Goal: Navigation & Orientation: Understand site structure

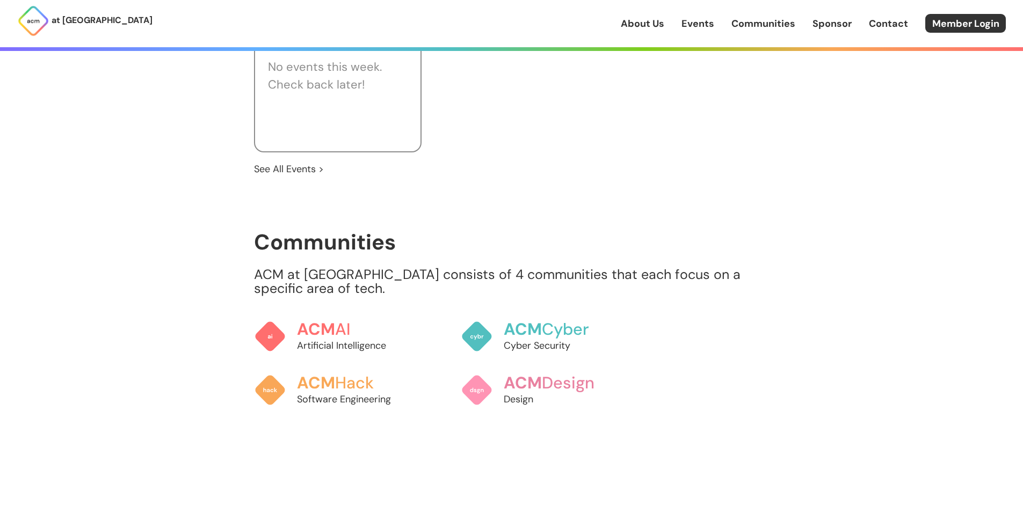
scroll to position [1116, 0]
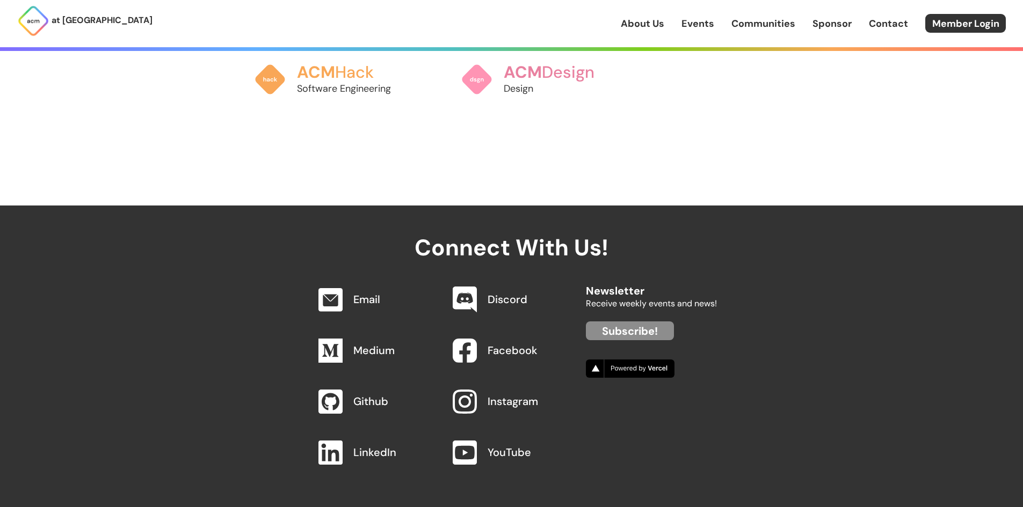
click at [773, 20] on link "Communities" at bounding box center [763, 24] width 64 height 14
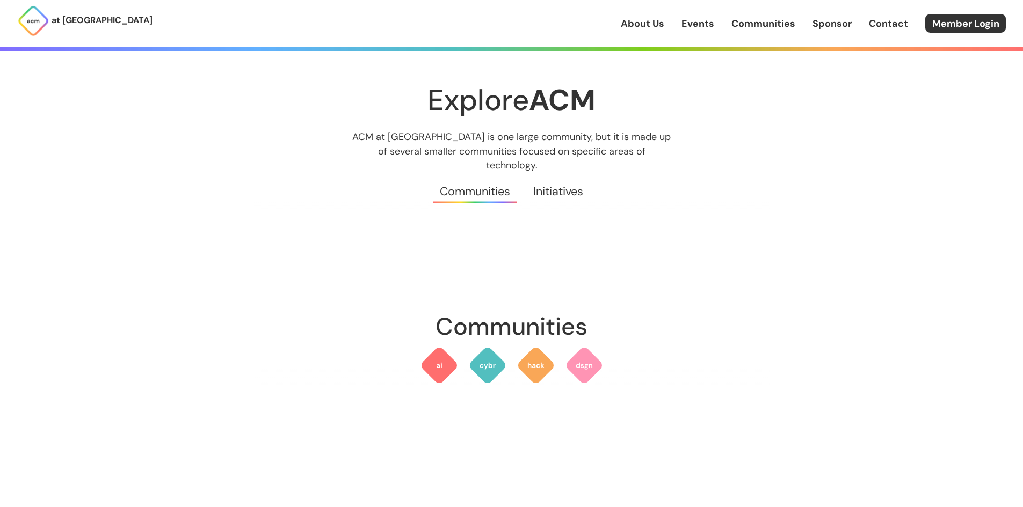
click at [537, 176] on link "Initiatives" at bounding box center [558, 191] width 73 height 39
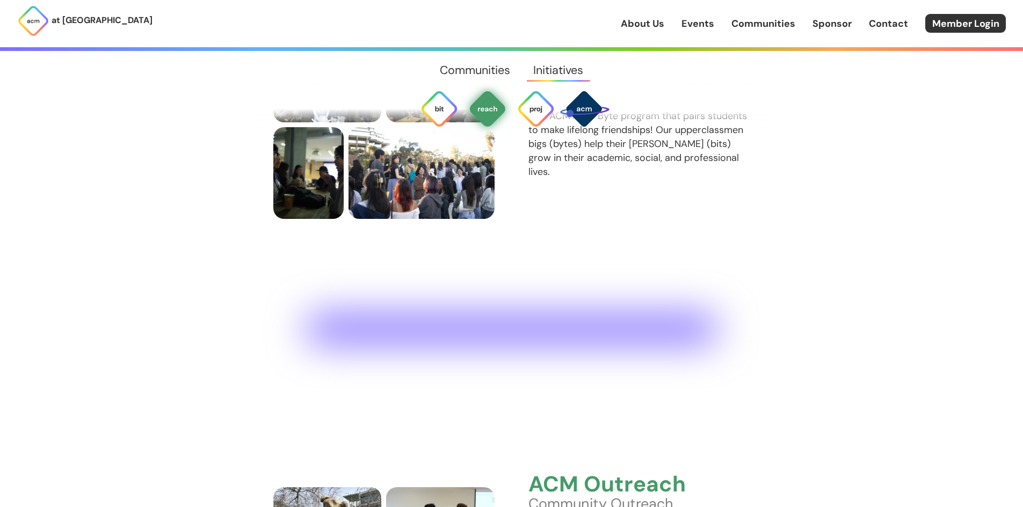
scroll to position [2803, 0]
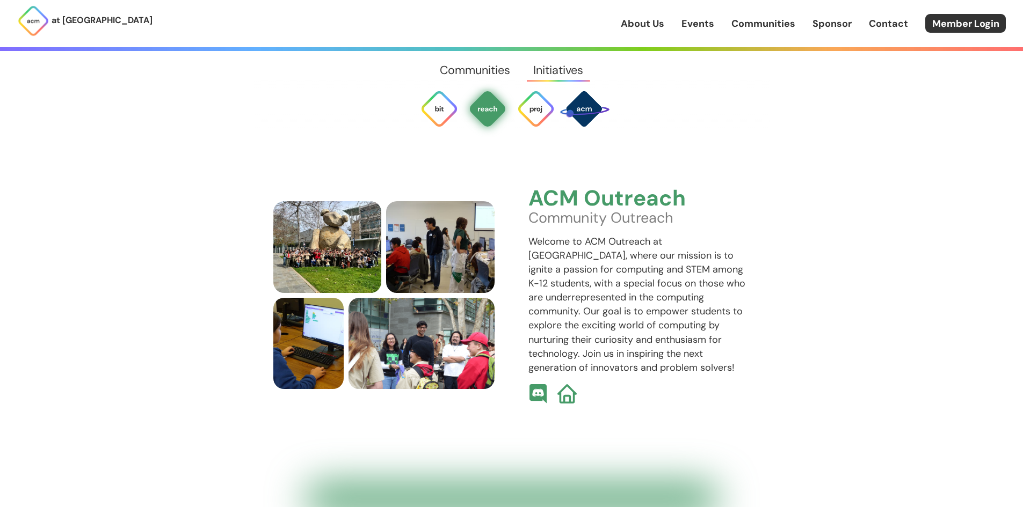
click at [653, 23] on link "About Us" at bounding box center [642, 24] width 43 height 14
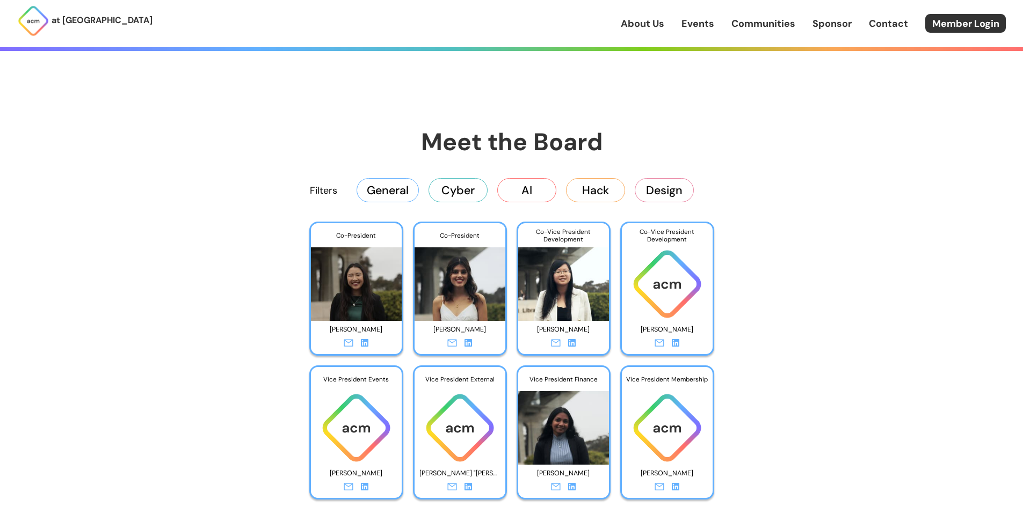
scroll to position [1665, 0]
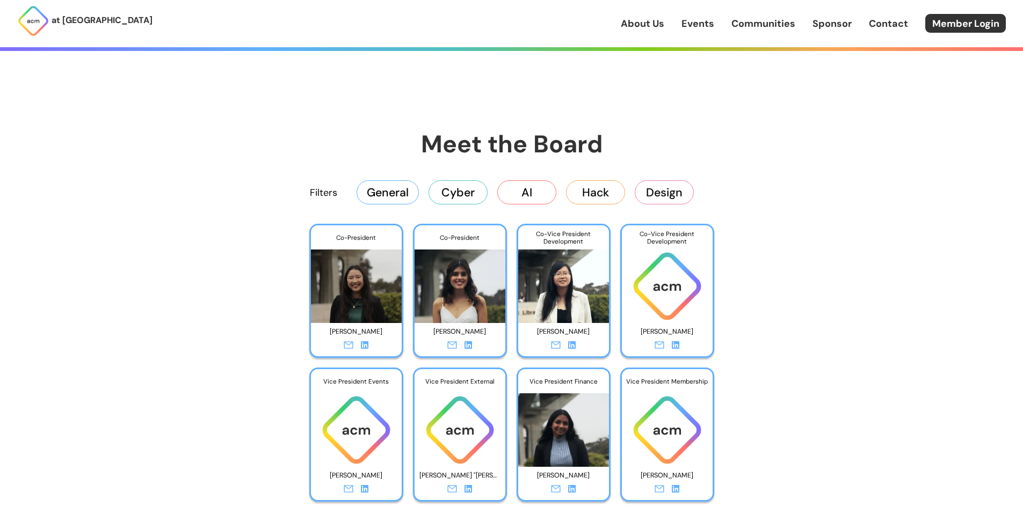
click at [366, 346] on icon at bounding box center [365, 346] width 8 height 8
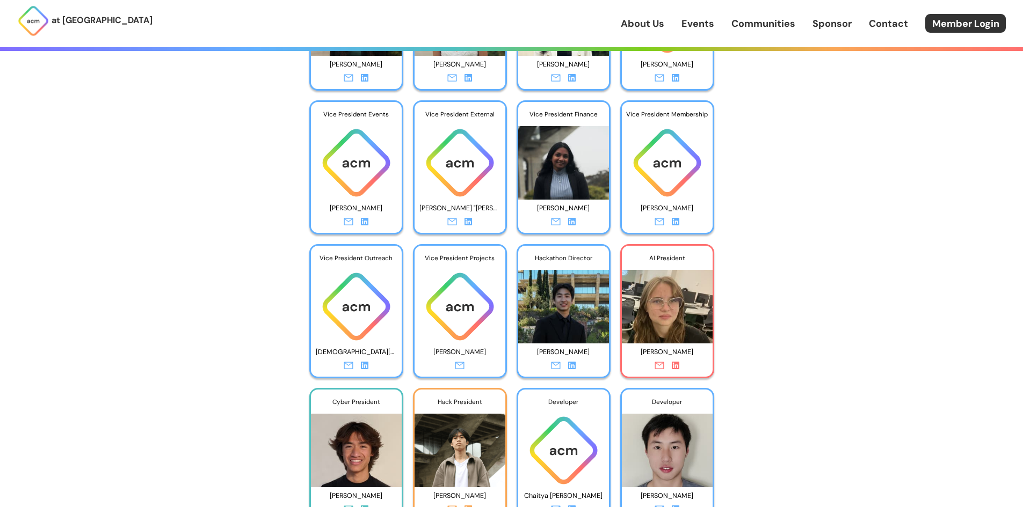
scroll to position [1933, 0]
